Goal: Find contact information: Find contact information

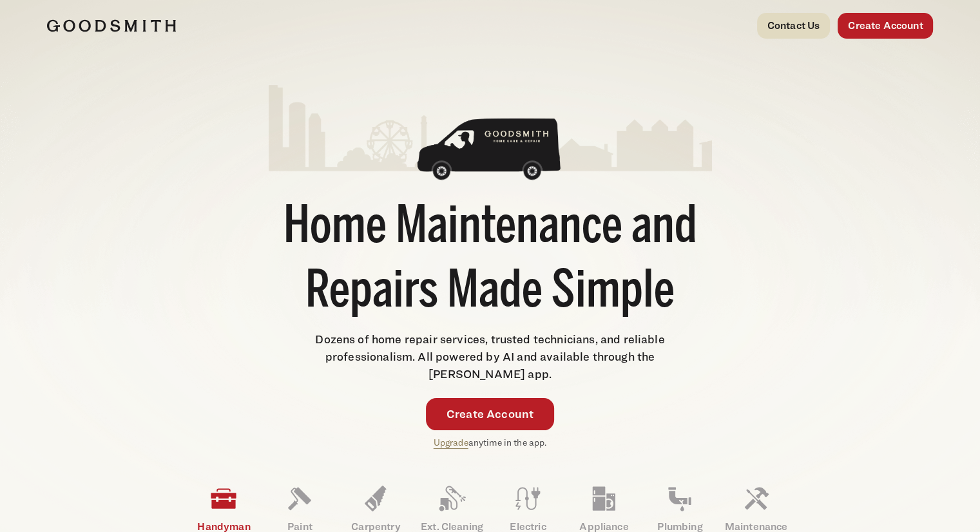
click at [775, 25] on link "Contact Us" at bounding box center [793, 26] width 73 height 26
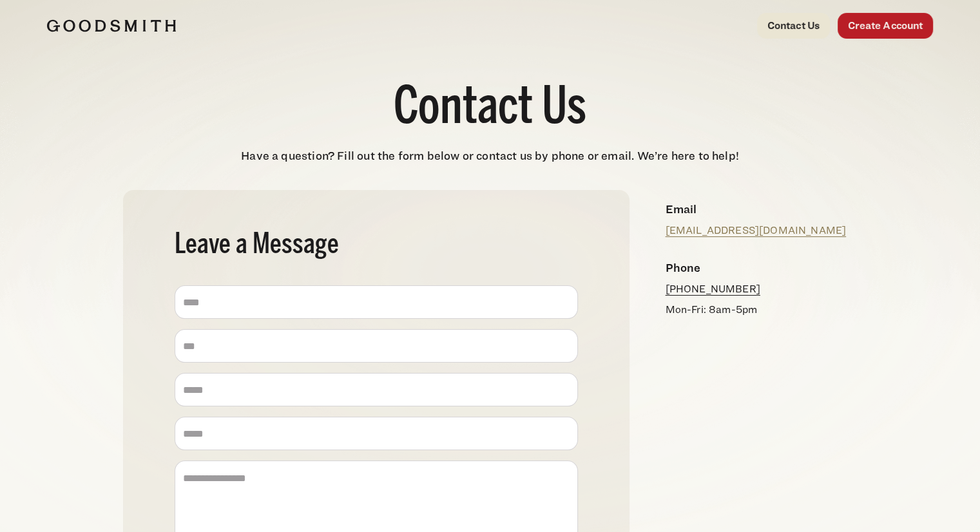
drag, startPoint x: 772, startPoint y: 289, endPoint x: 677, endPoint y: 293, distance: 95.5
click at [677, 293] on p "[PHONE_NUMBER]" at bounding box center [757, 289] width 182 height 15
copy link "[PHONE_NUMBER]"
